Goal: Task Accomplishment & Management: Use online tool/utility

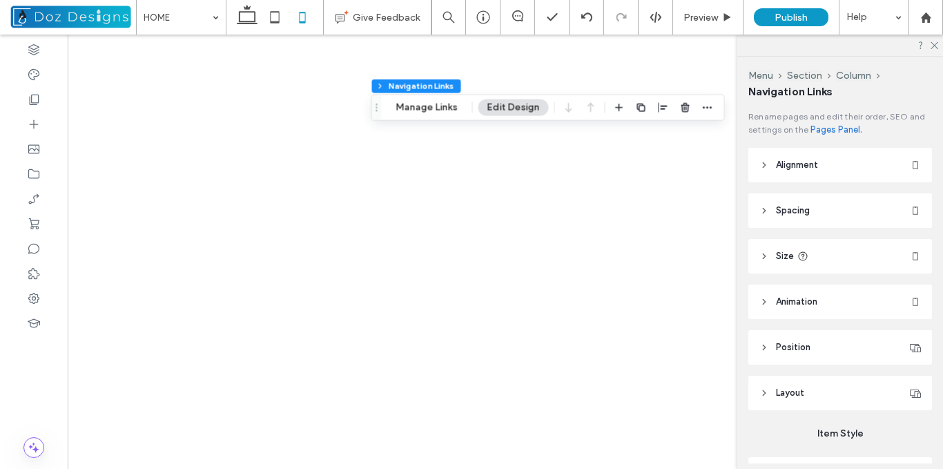
click at [244, 18] on icon at bounding box center [247, 17] width 28 height 28
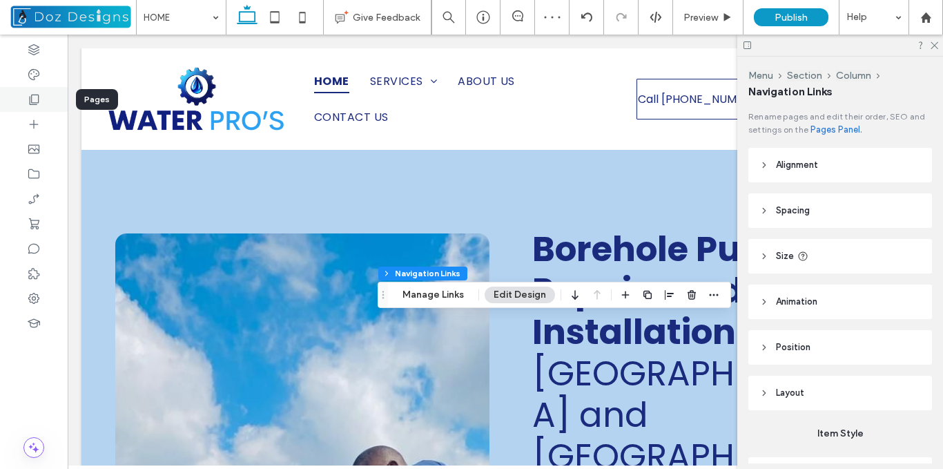
click at [35, 104] on use at bounding box center [35, 100] width 10 height 10
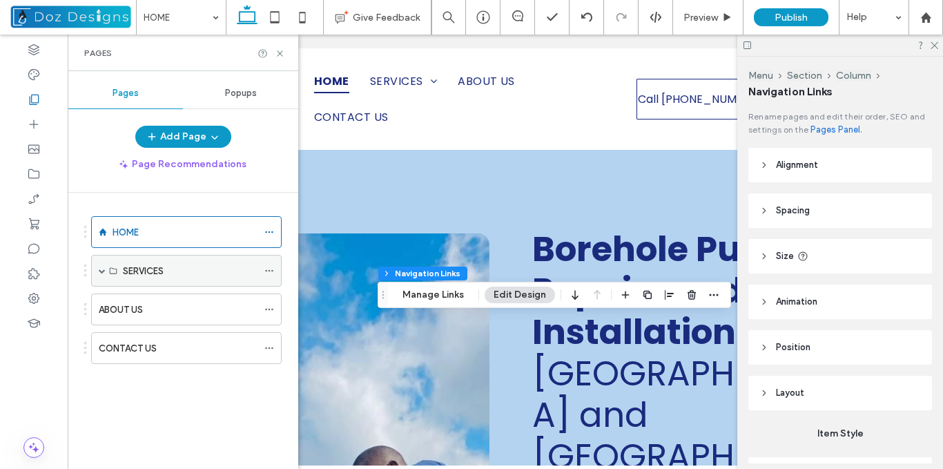
click at [101, 272] on span at bounding box center [102, 270] width 7 height 7
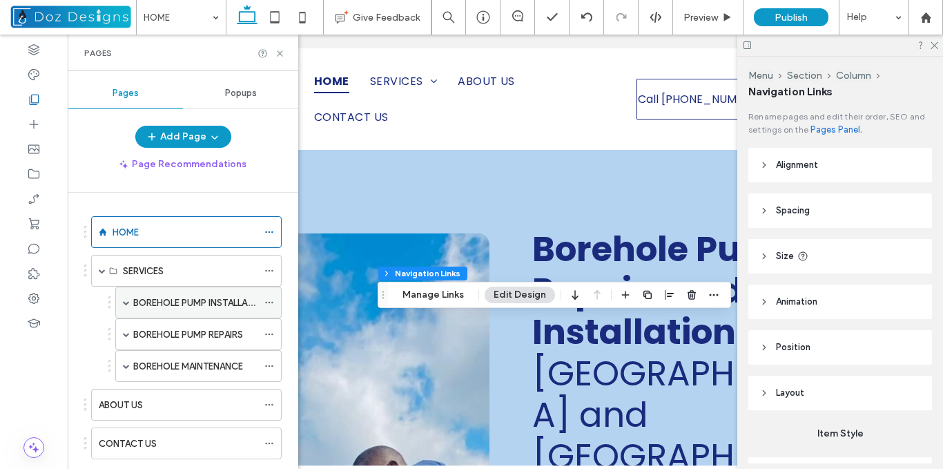
click at [128, 302] on span at bounding box center [126, 302] width 7 height 7
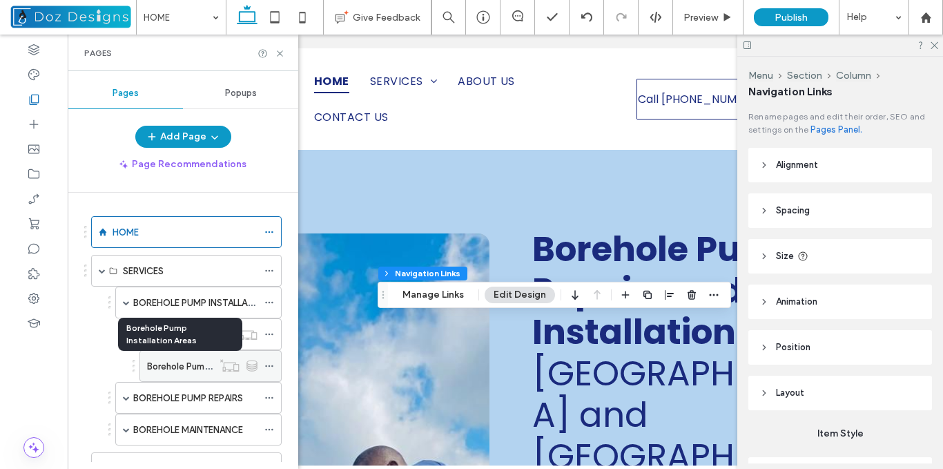
click at [200, 367] on label "Borehole Pump Installation Areas" at bounding box center [215, 366] width 137 height 24
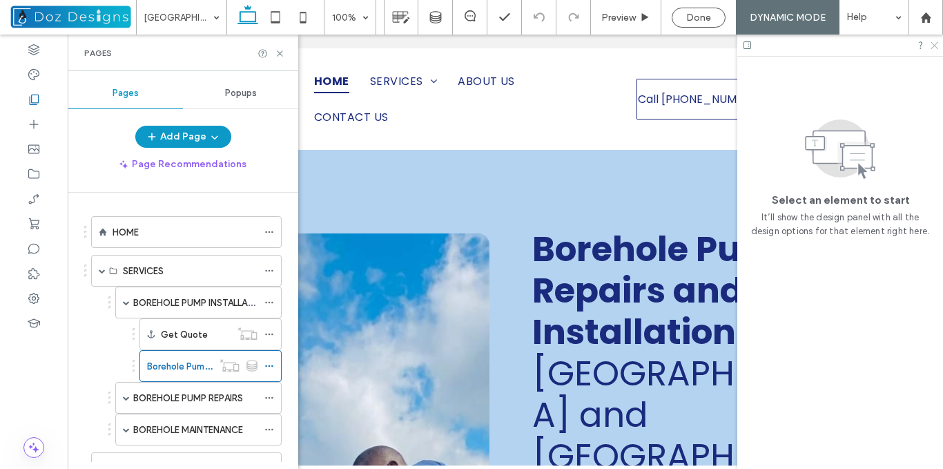
click at [935, 42] on icon at bounding box center [933, 44] width 9 height 9
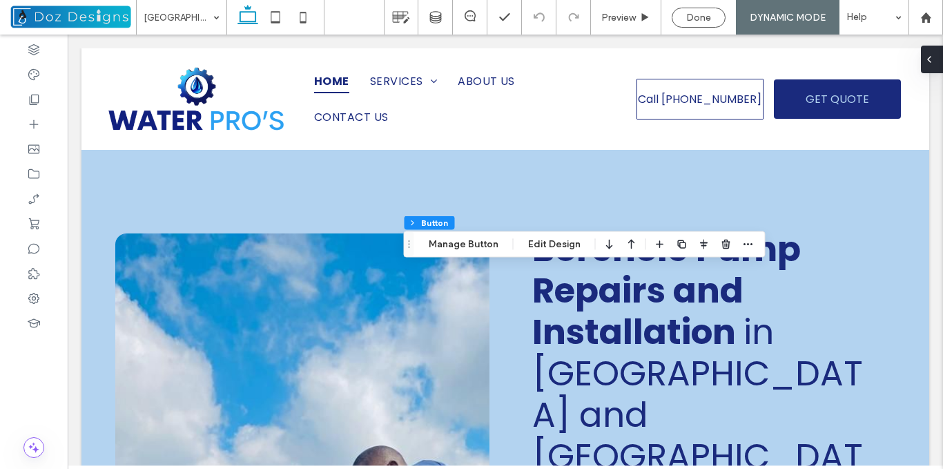
type input "**"
click at [485, 242] on button "Manage Button" at bounding box center [464, 244] width 88 height 17
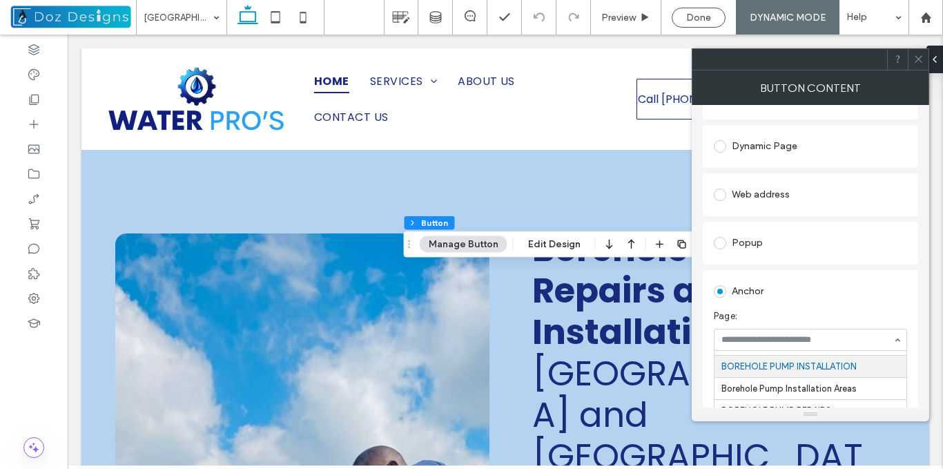
scroll to position [207, 0]
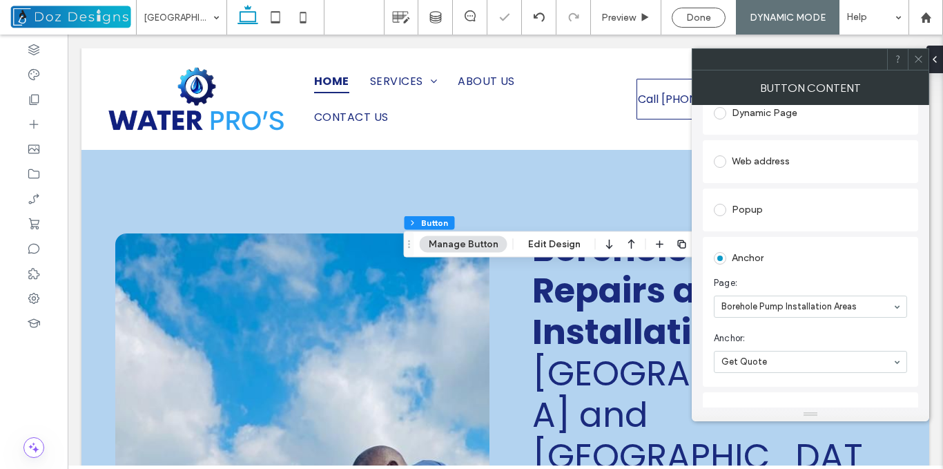
click at [917, 57] on icon at bounding box center [918, 59] width 10 height 10
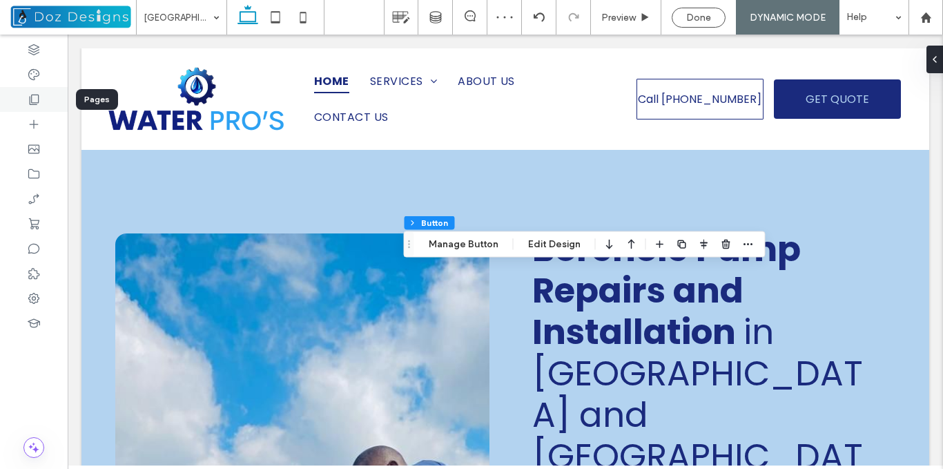
click at [35, 103] on use at bounding box center [35, 100] width 10 height 10
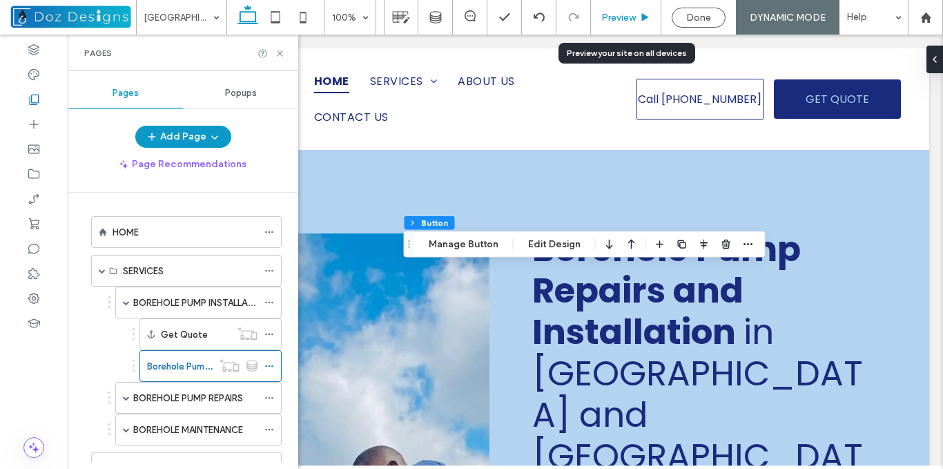
click at [632, 19] on span "Preview" at bounding box center [618, 18] width 35 height 12
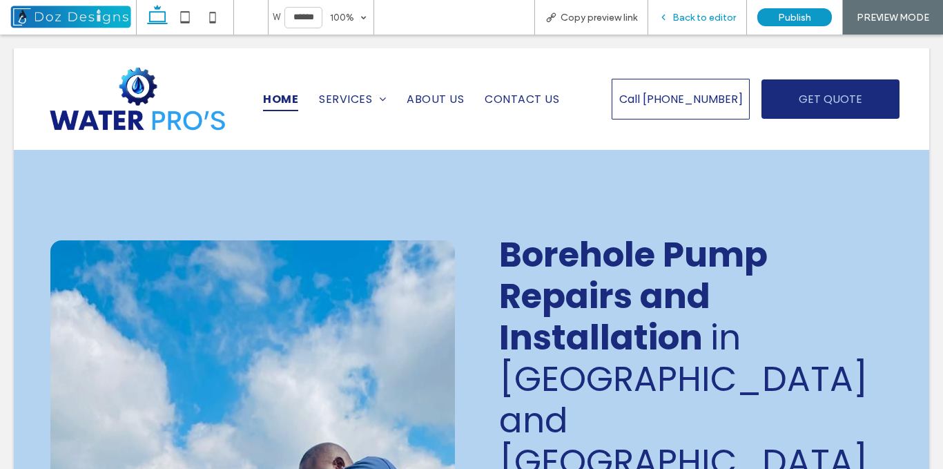
click at [672, 19] on div "Back to editor" at bounding box center [697, 18] width 98 height 12
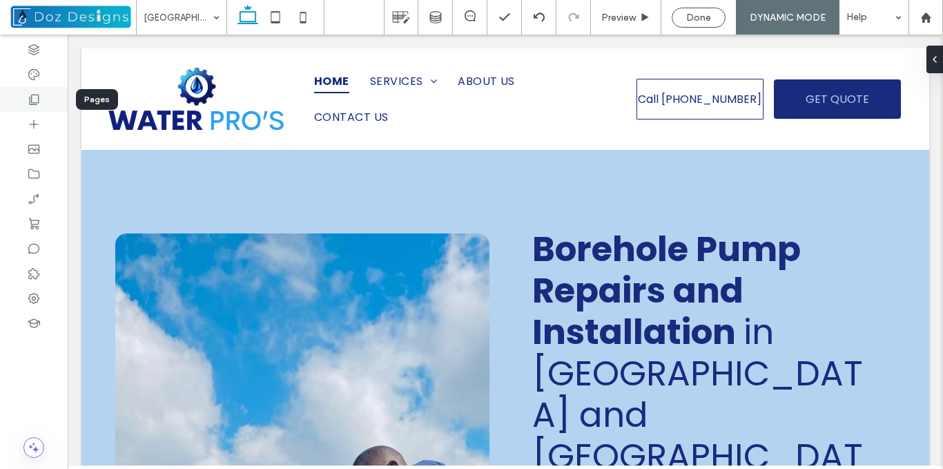
click at [39, 97] on icon at bounding box center [34, 100] width 14 height 14
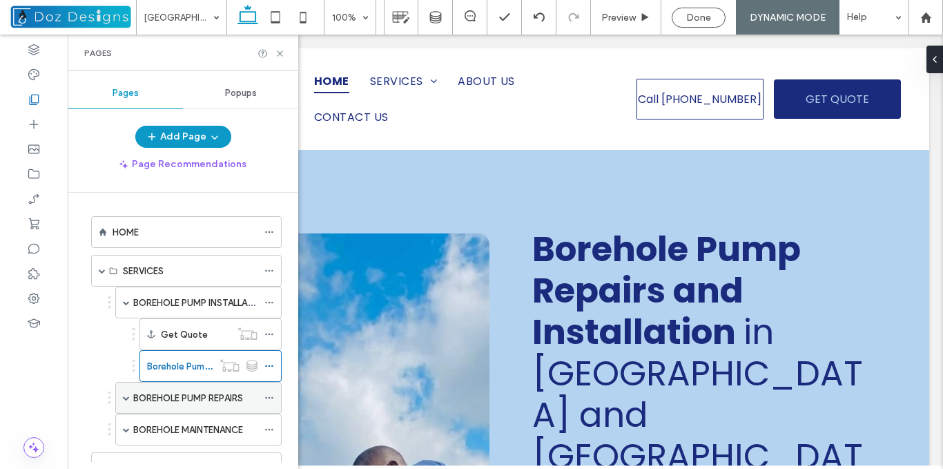
click at [125, 394] on span at bounding box center [126, 397] width 7 height 30
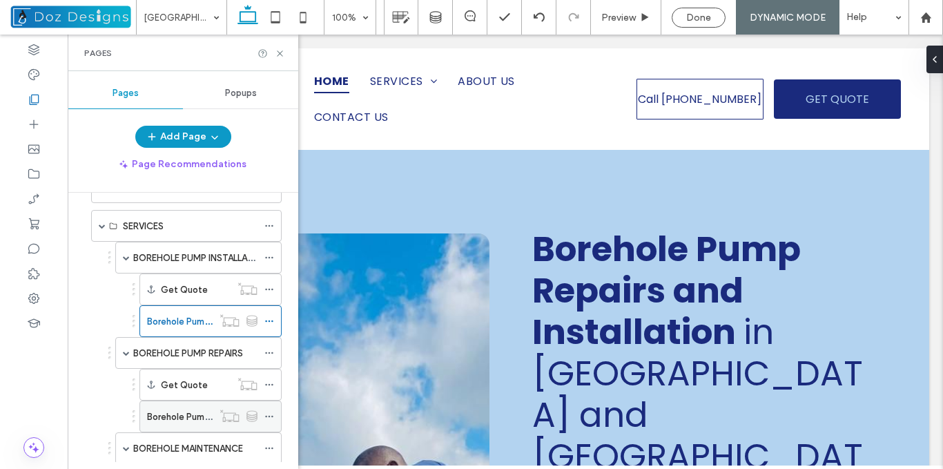
scroll to position [69, 0]
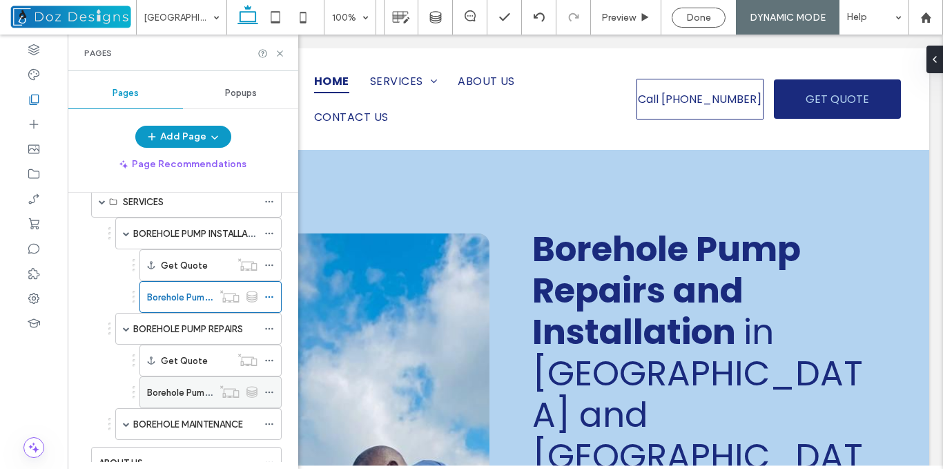
click at [192, 387] on label "Borehole Pump Repair Areas" at bounding box center [205, 392] width 117 height 24
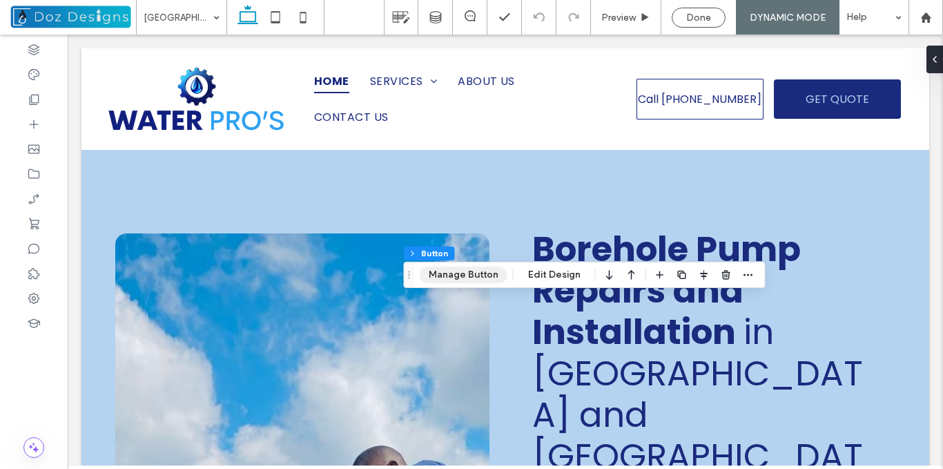
click at [476, 272] on button "Manage Button" at bounding box center [464, 274] width 88 height 17
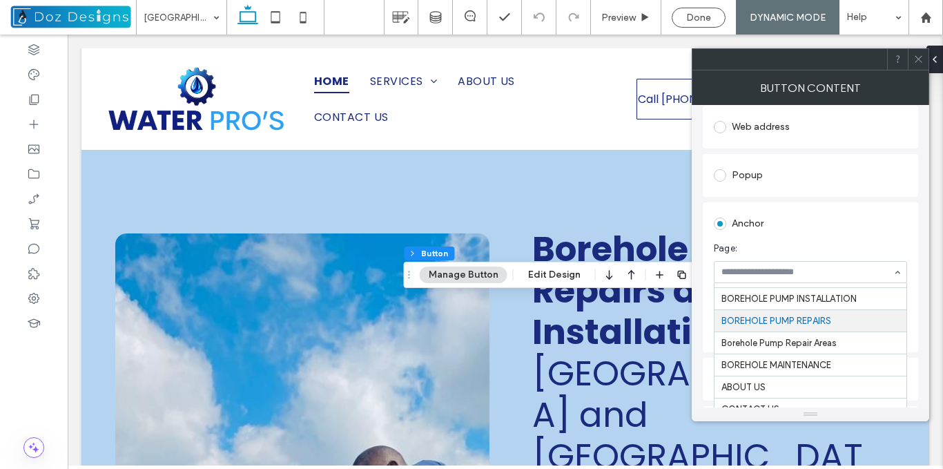
scroll to position [276, 0]
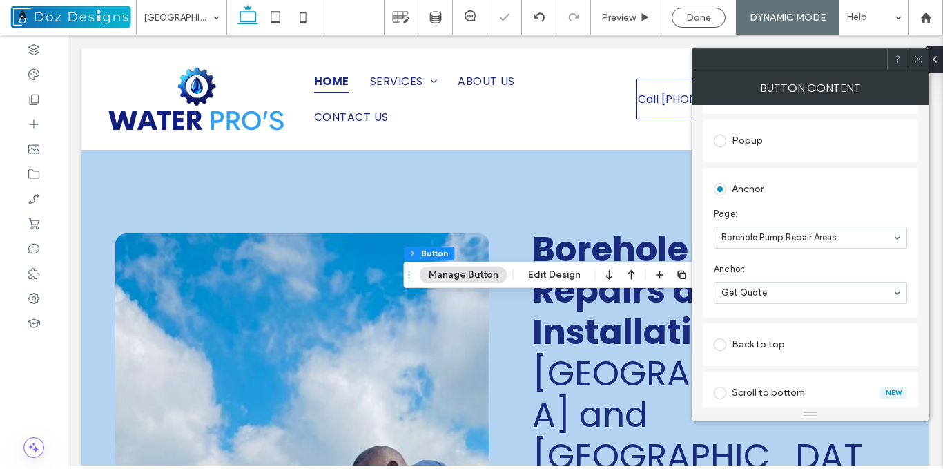
click at [918, 56] on icon at bounding box center [918, 59] width 10 height 10
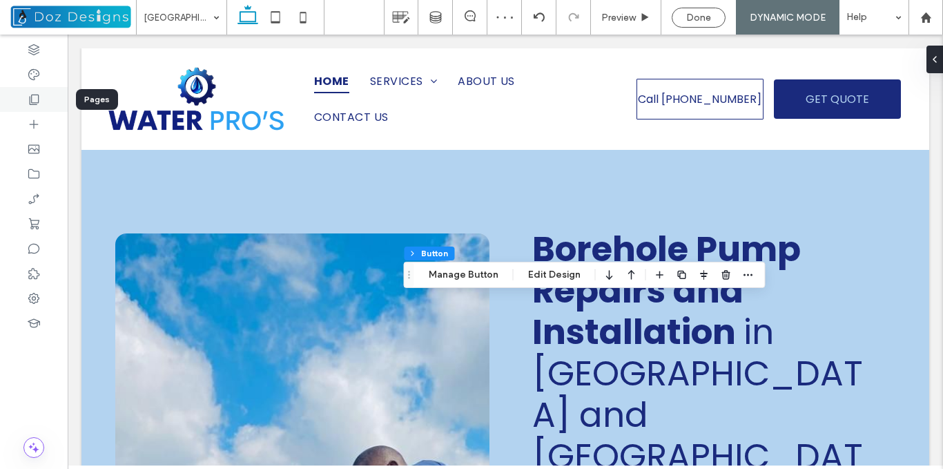
click at [32, 95] on use at bounding box center [35, 100] width 10 height 10
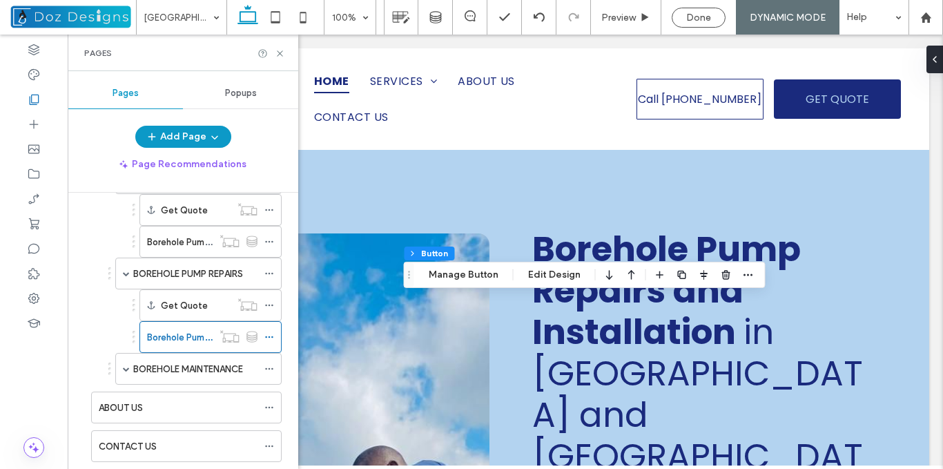
scroll to position [138, 0]
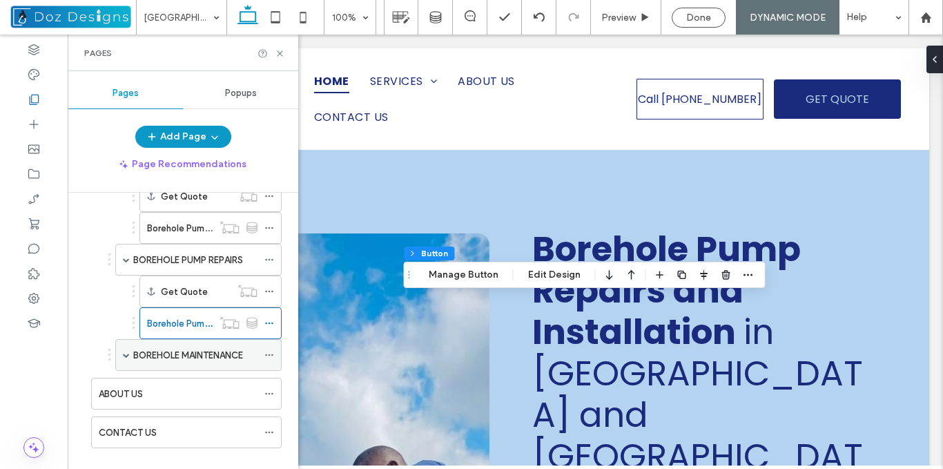
click at [130, 355] on div "BOREHOLE MAINTENANCE" at bounding box center [198, 355] width 166 height 32
click at [125, 352] on span at bounding box center [126, 354] width 7 height 7
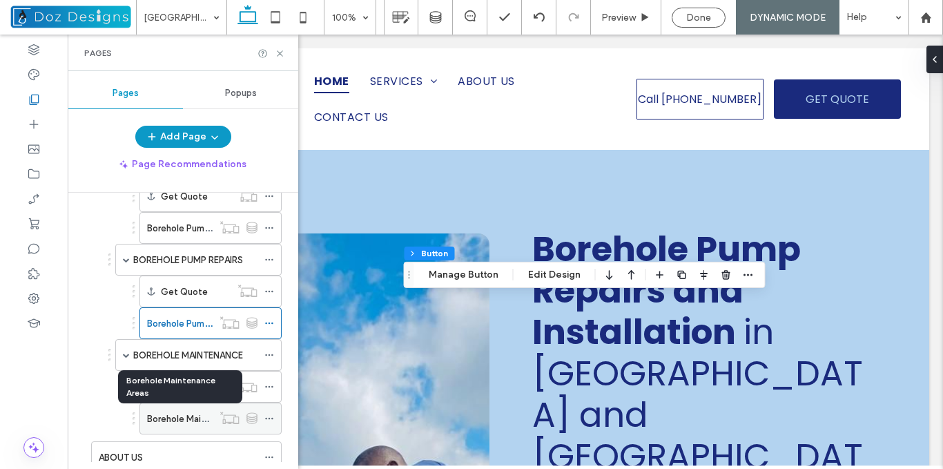
click at [163, 414] on label "Borehole Maintenance Areas" at bounding box center [206, 419] width 119 height 24
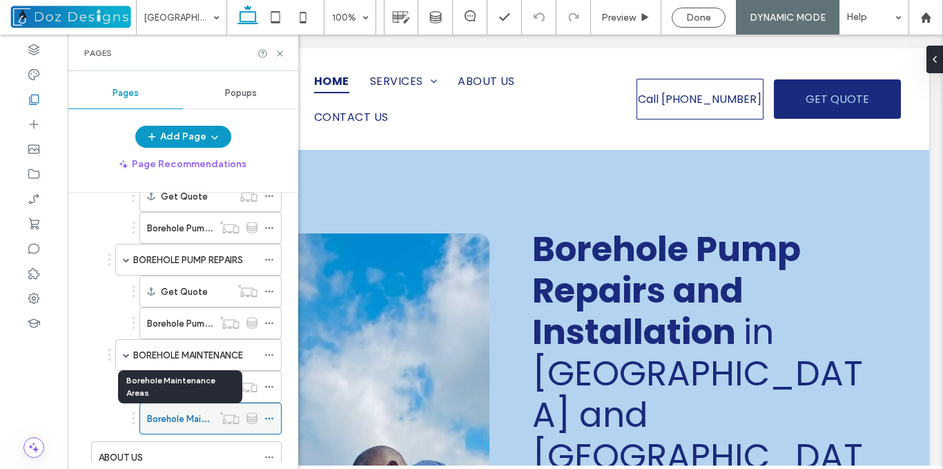
click at [168, 420] on label "Borehole Maintenance Areas" at bounding box center [206, 419] width 119 height 24
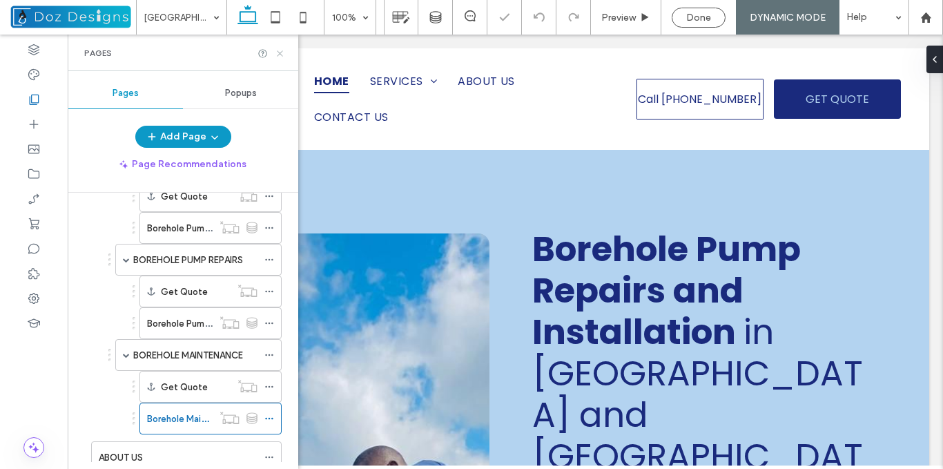
click at [280, 54] on use at bounding box center [280, 53] width 6 height 6
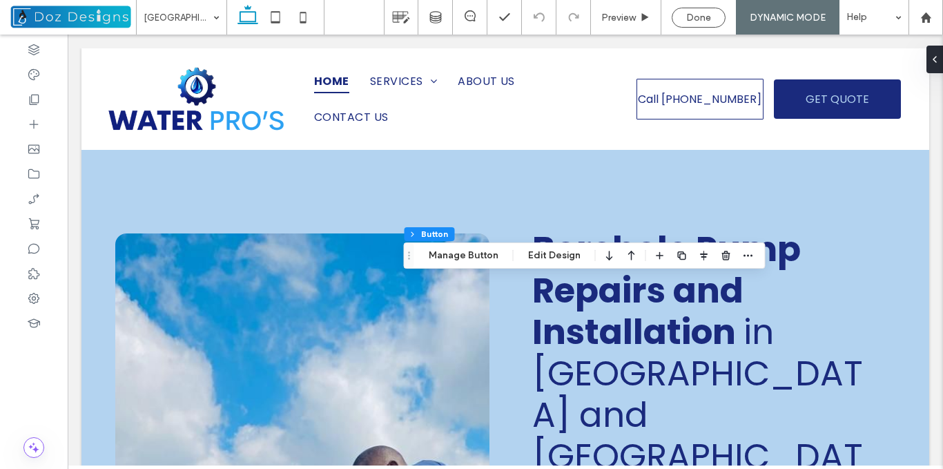
scroll to position [511, 0]
click at [465, 252] on button "Manage Button" at bounding box center [464, 255] width 88 height 17
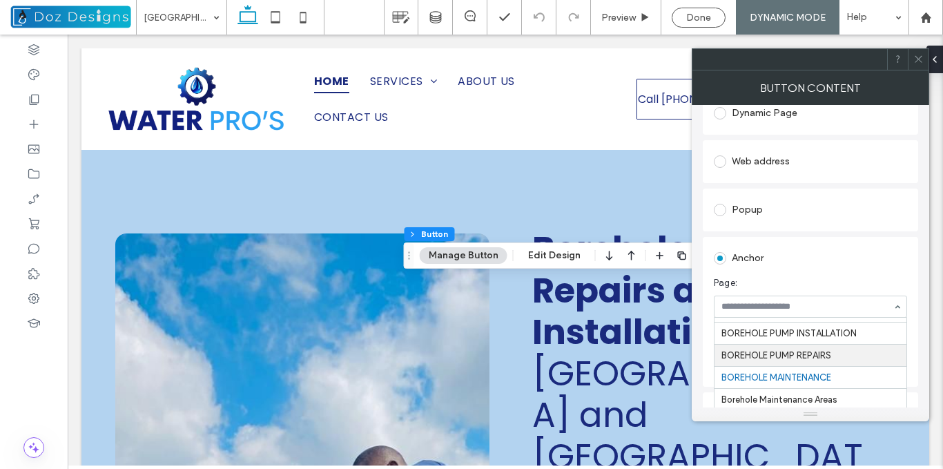
scroll to position [276, 0]
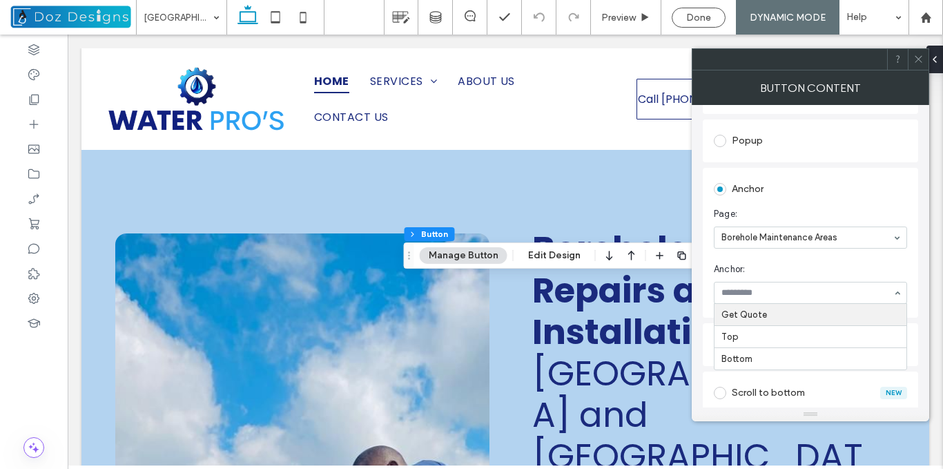
drag, startPoint x: 866, startPoint y: 293, endPoint x: 811, endPoint y: 301, distance: 55.8
click at [917, 59] on icon at bounding box center [918, 59] width 10 height 10
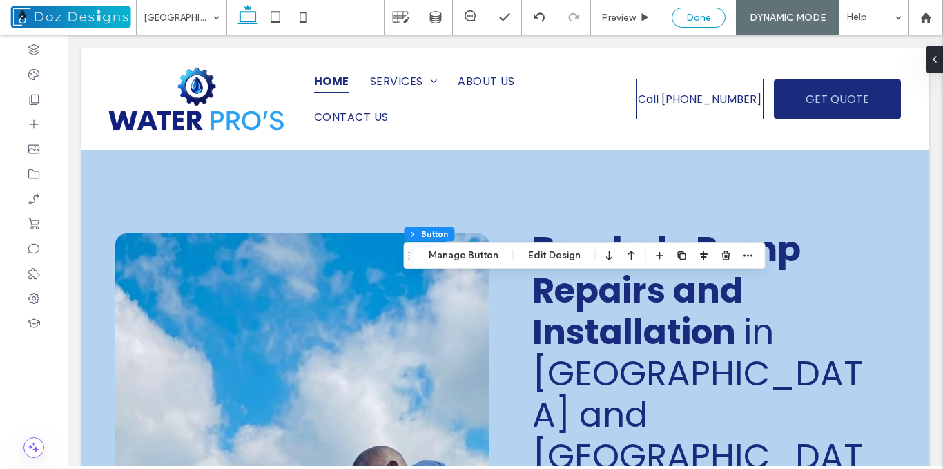
click at [712, 13] on div "Done" at bounding box center [698, 18] width 52 height 12
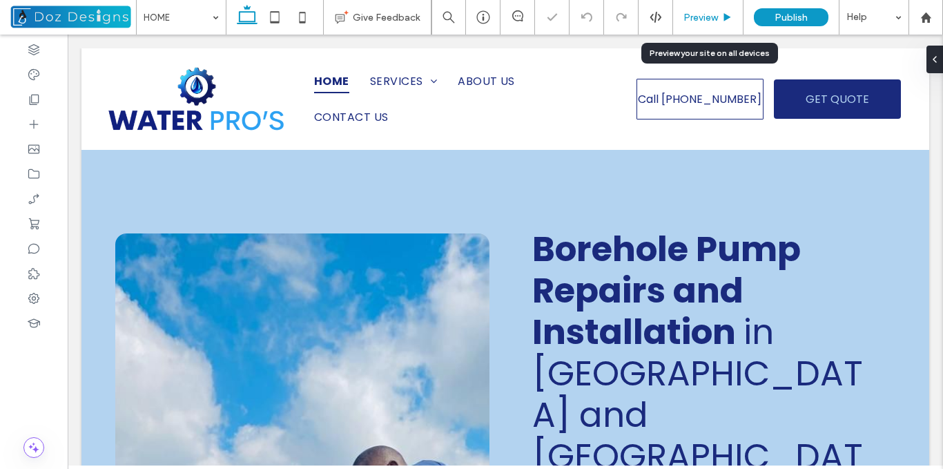
click at [709, 14] on span "Preview" at bounding box center [701, 18] width 35 height 12
